Goal: Use online tool/utility: Utilize a website feature to perform a specific function

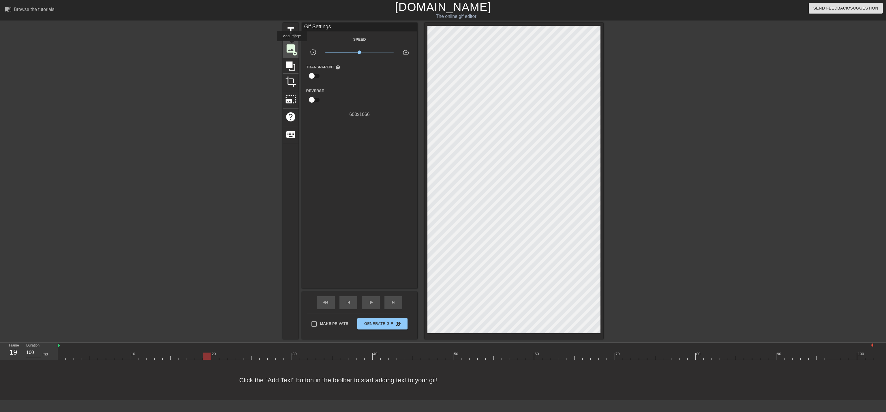
click at [292, 46] on span "image" at bounding box center [290, 48] width 11 height 11
click at [294, 48] on span "image" at bounding box center [290, 48] width 11 height 11
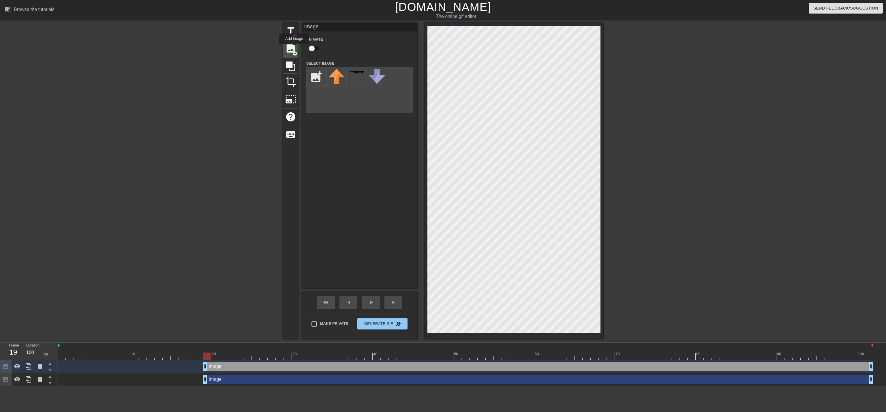
click at [294, 48] on span "image" at bounding box center [290, 48] width 11 height 11
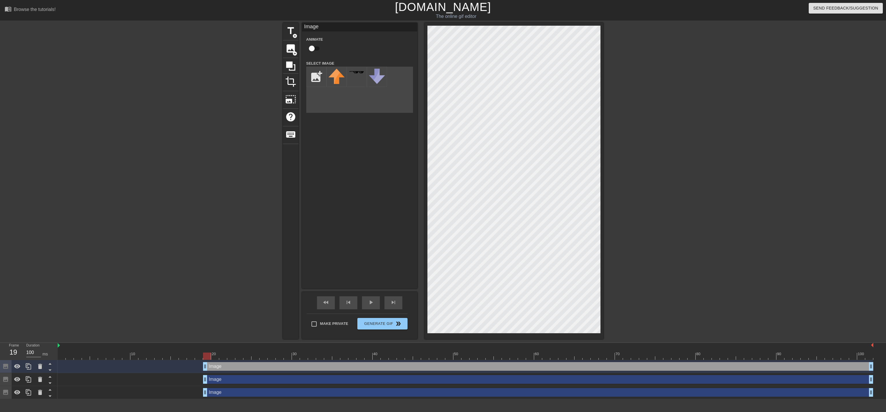
click at [232, 380] on div "Image drag_handle drag_handle" at bounding box center [538, 379] width 670 height 9
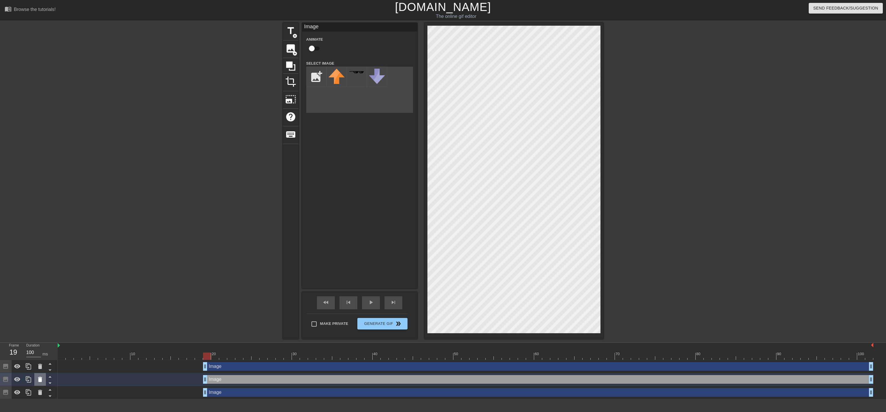
click at [37, 382] on icon at bounding box center [40, 379] width 7 height 7
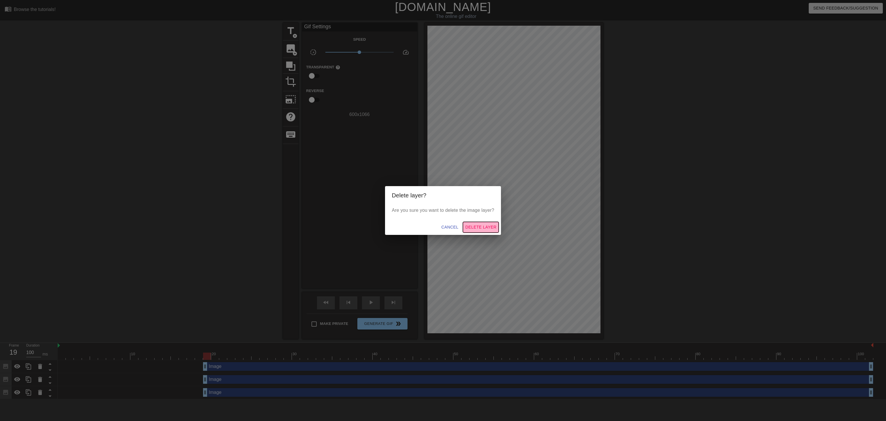
click at [486, 227] on span "Delete Layer" at bounding box center [480, 227] width 31 height 7
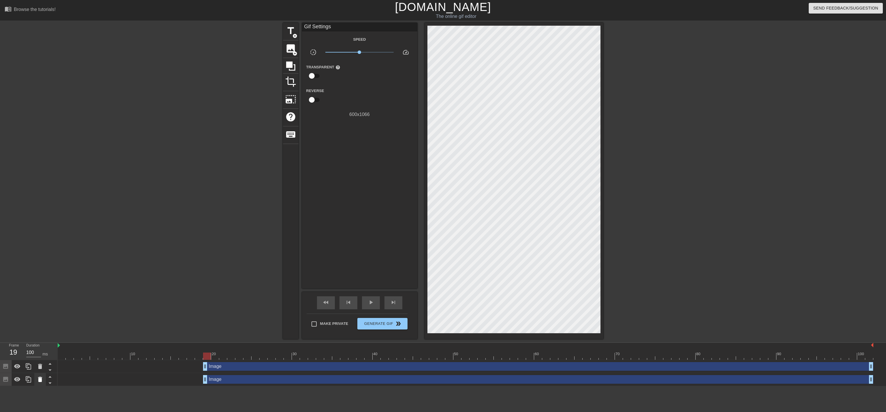
click at [38, 377] on icon at bounding box center [40, 379] width 7 height 7
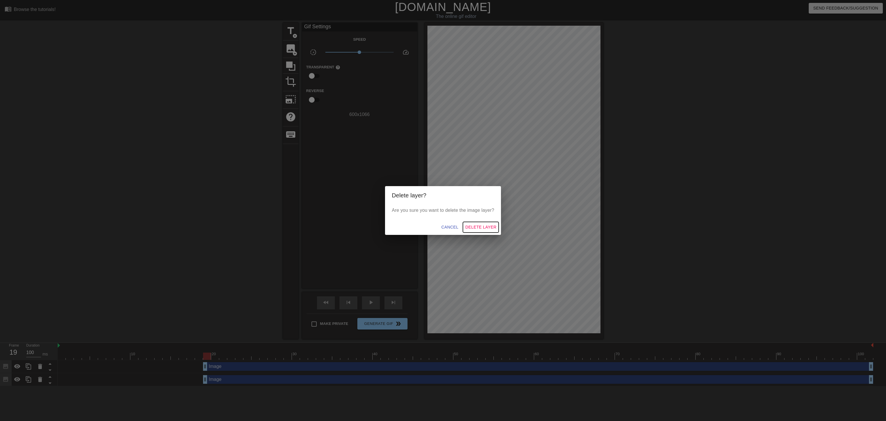
click at [478, 229] on span "Delete Layer" at bounding box center [480, 227] width 31 height 7
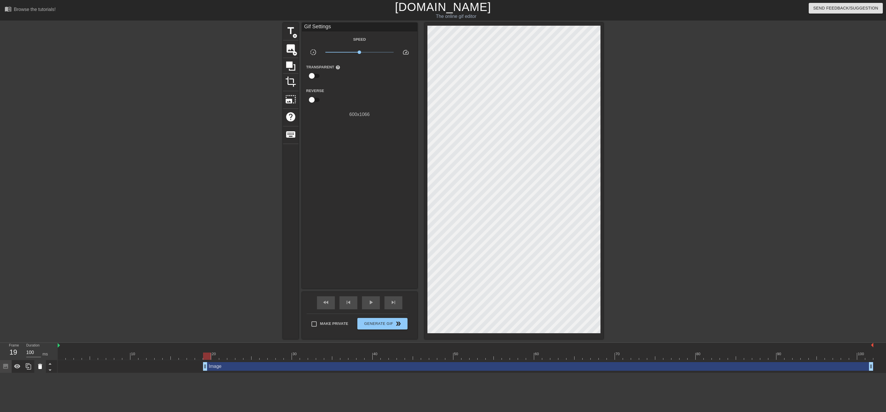
click at [42, 368] on icon at bounding box center [40, 366] width 4 height 5
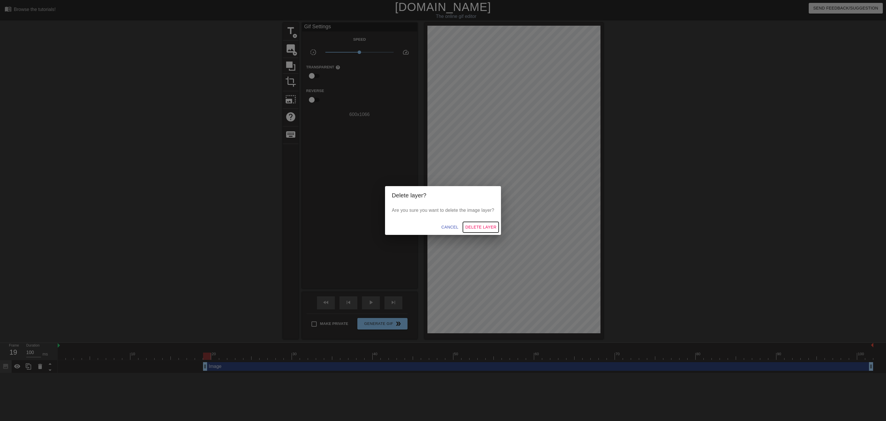
click at [474, 226] on span "Delete Layer" at bounding box center [480, 227] width 31 height 7
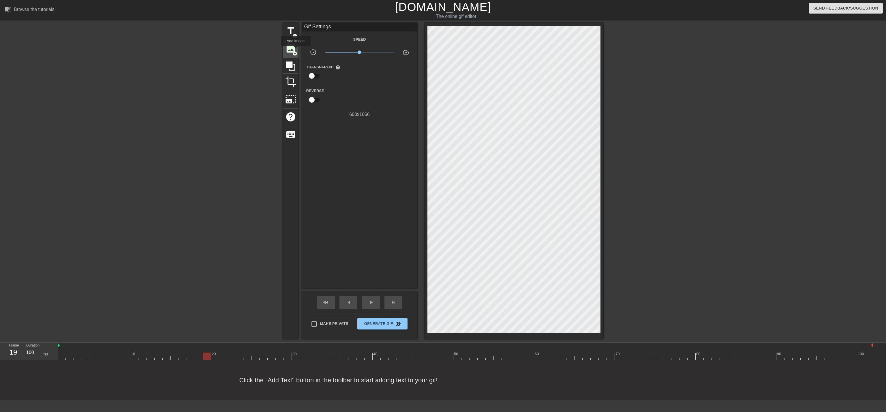
click at [296, 50] on span "image" at bounding box center [290, 48] width 11 height 11
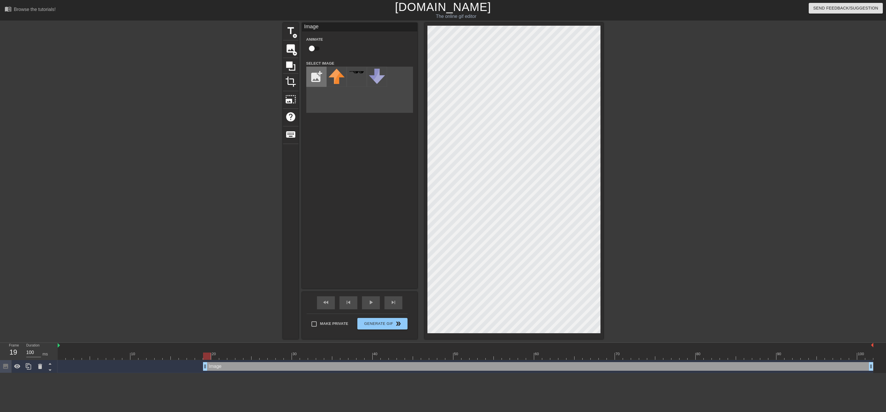
click at [319, 76] on input "file" at bounding box center [317, 77] width 20 height 20
type input "C:\fakepath\bee.pn.png"
click at [339, 79] on img at bounding box center [337, 80] width 16 height 23
click at [268, 138] on div at bounding box center [233, 109] width 87 height 173
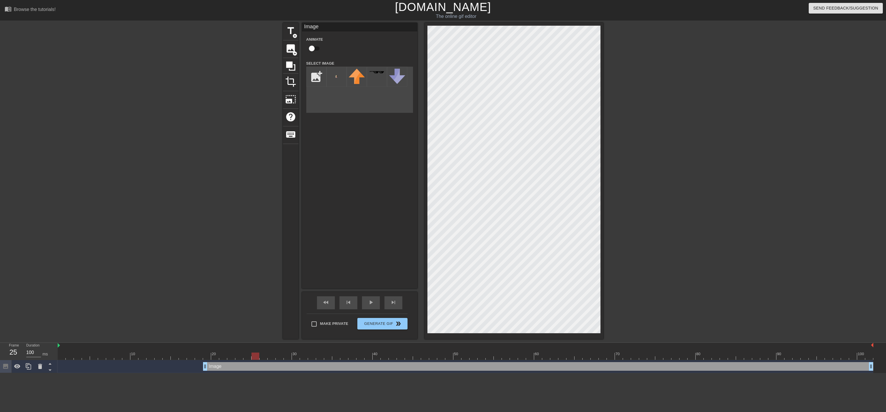
drag, startPoint x: 207, startPoint y: 353, endPoint x: 253, endPoint y: 377, distance: 52.3
click at [253, 373] on html "menu_book Browse the tutorials! [DOMAIN_NAME] The online gif editor Send Feedba…" at bounding box center [443, 186] width 886 height 373
drag, startPoint x: 258, startPoint y: 356, endPoint x: 691, endPoint y: 342, distance: 432.7
click at [691, 342] on div "Frame 79 Duration 100 ms 10 20 30 40 50 60 70 80 90 100 Image drag_handle drag_…" at bounding box center [443, 357] width 886 height 31
click at [372, 305] on span "play_arrow" at bounding box center [371, 302] width 7 height 7
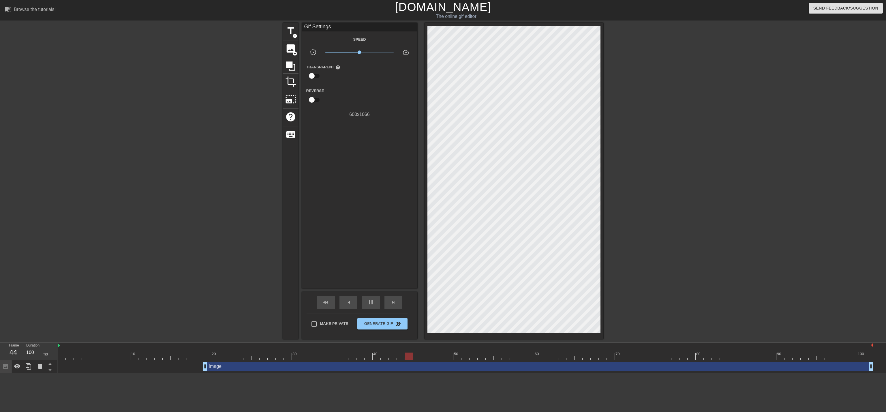
click at [449, 326] on div at bounding box center [514, 181] width 179 height 316
